Goal: Find specific page/section: Find specific page/section

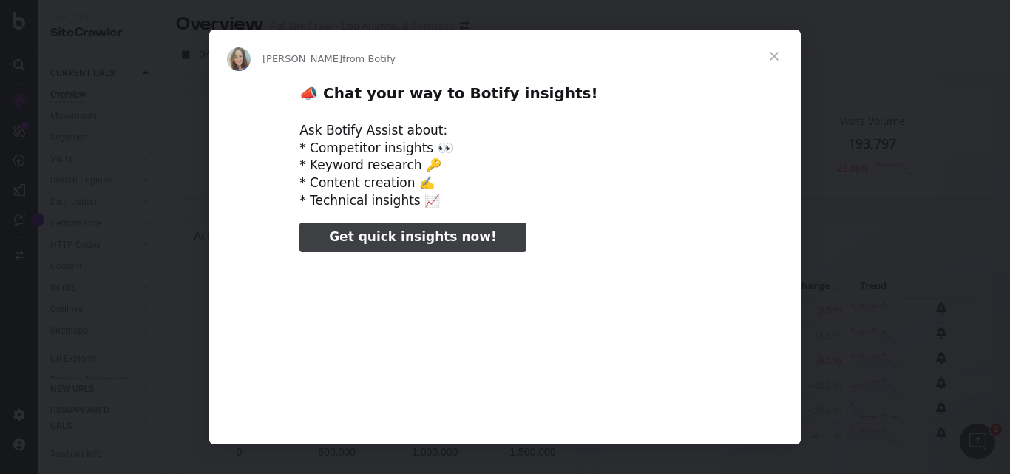
type input "3296666"
click at [774, 55] on span "Close" at bounding box center [774, 56] width 53 height 53
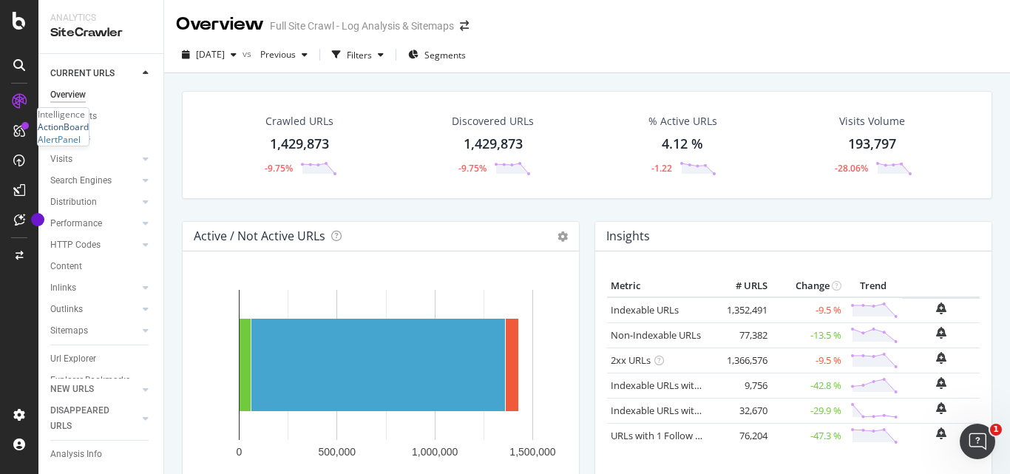
click at [71, 133] on div "ActionBoard" at bounding box center [63, 127] width 51 height 13
